Goal: Use online tool/utility: Utilize a website feature to perform a specific function

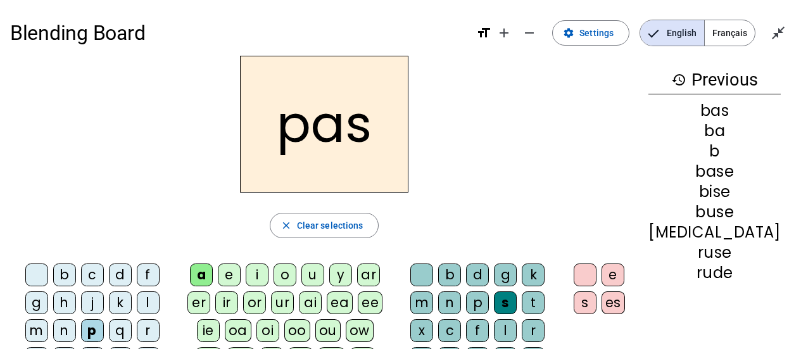
scroll to position [4, 0]
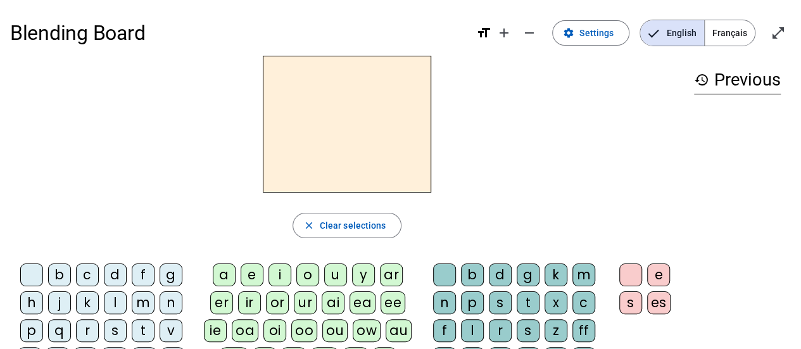
click at [722, 32] on span "Français" at bounding box center [730, 32] width 50 height 25
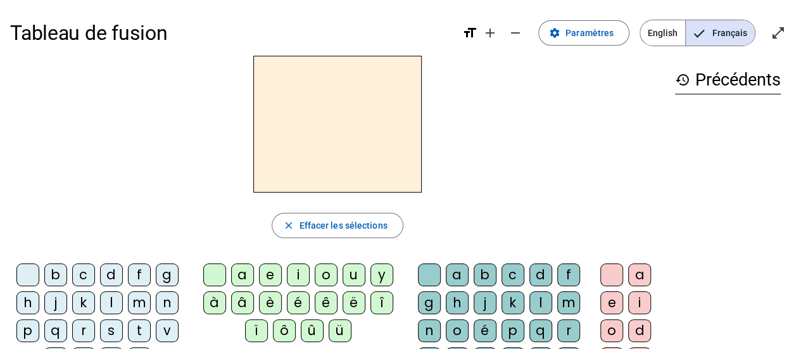
scroll to position [127, 0]
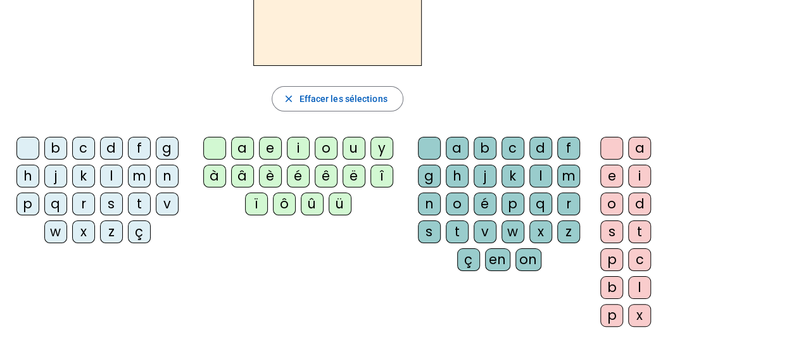
click at [211, 173] on div "à" at bounding box center [214, 176] width 23 height 23
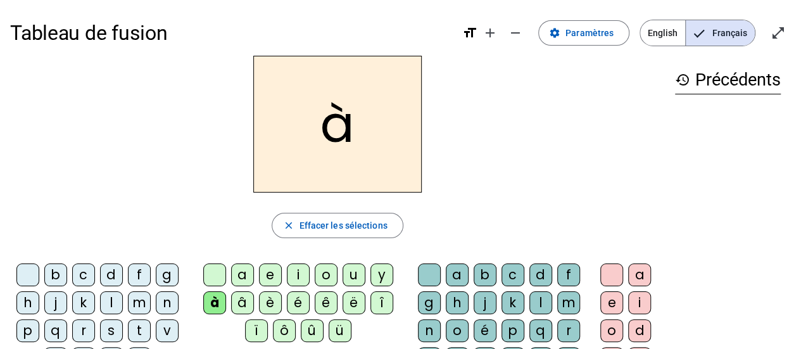
click at [110, 302] on div "l" at bounding box center [111, 302] width 23 height 23
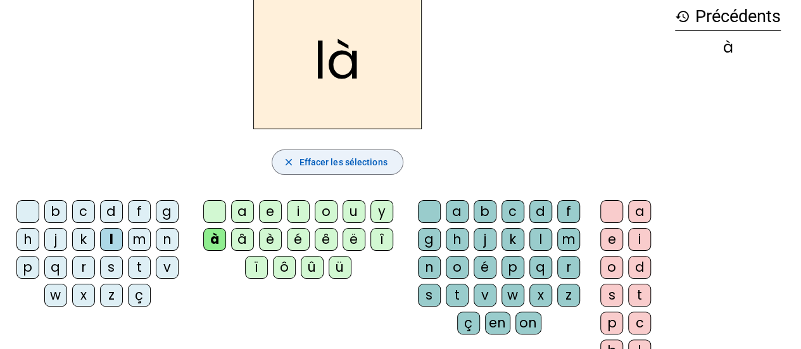
click at [351, 169] on span "Effacer les sélections" at bounding box center [343, 161] width 88 height 15
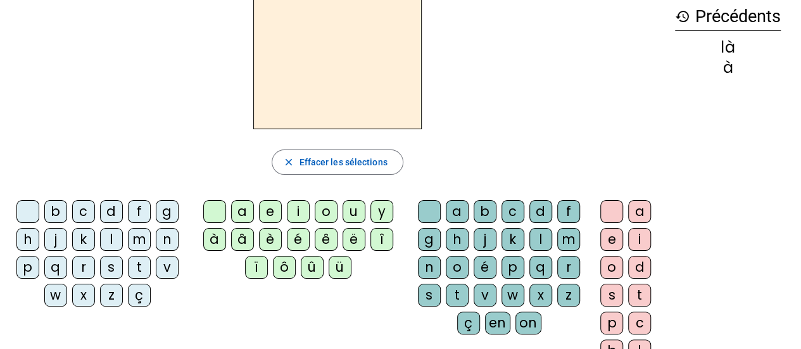
click at [111, 210] on div "d" at bounding box center [111, 211] width 23 height 23
click at [270, 210] on div "e" at bounding box center [270, 211] width 23 height 23
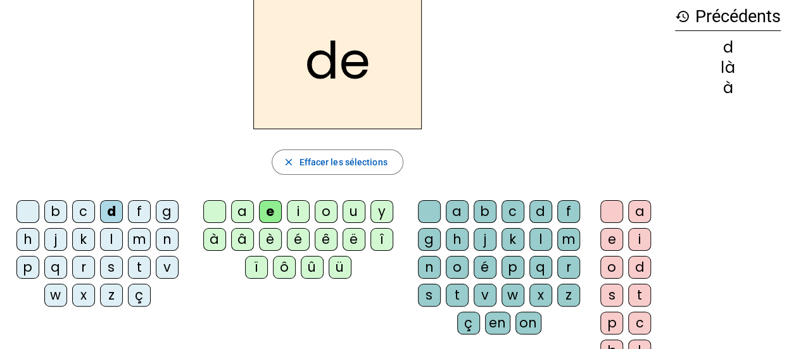
click at [540, 237] on div "l" at bounding box center [540, 239] width 23 height 23
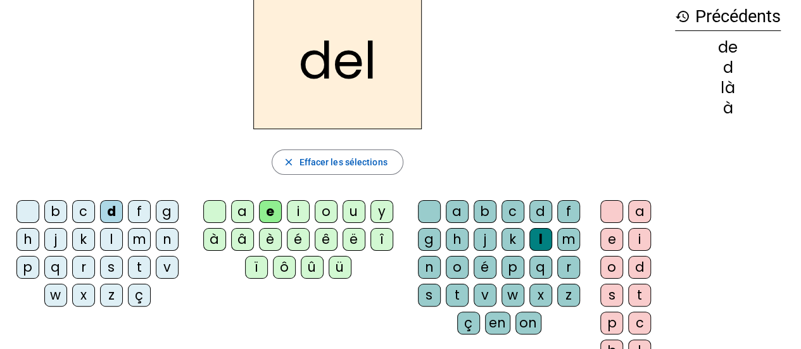
scroll to position [190, 0]
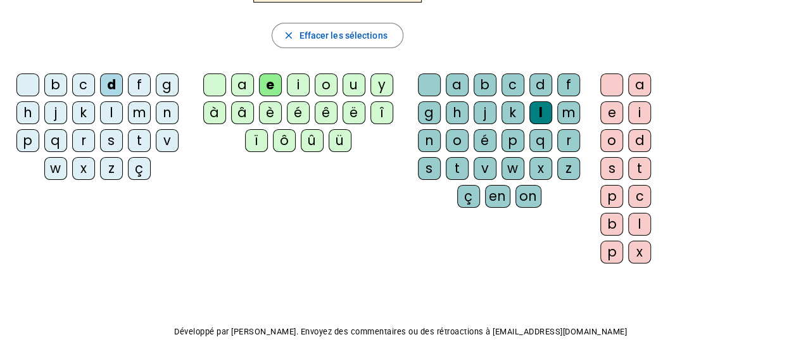
click at [631, 82] on div "a" at bounding box center [639, 84] width 23 height 23
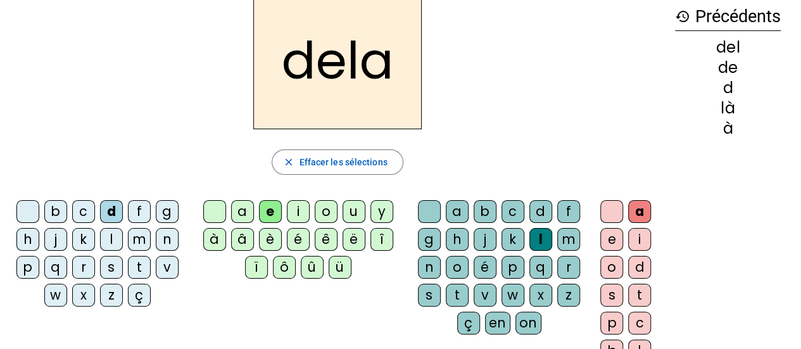
click at [298, 235] on div "é" at bounding box center [298, 239] width 23 height 23
click at [479, 234] on div "j" at bounding box center [484, 239] width 23 height 23
